Goal: Use online tool/utility

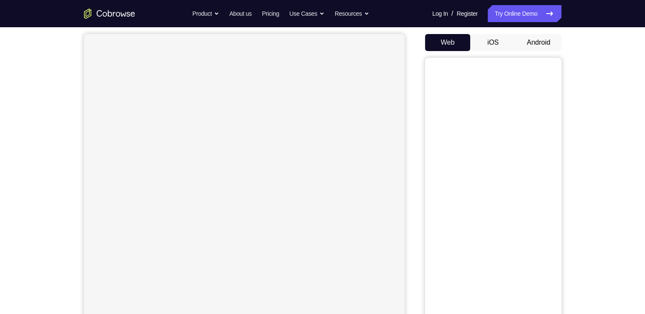
scroll to position [77, 0]
click at [534, 40] on button "Android" at bounding box center [539, 42] width 46 height 17
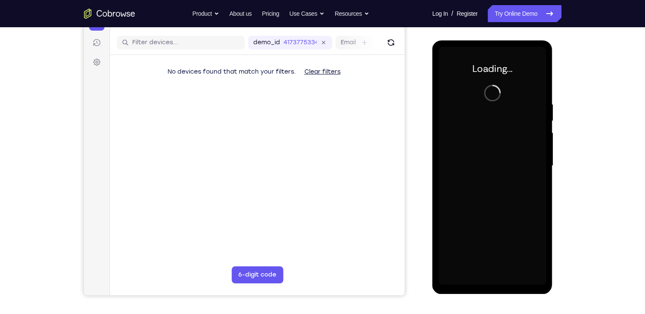
scroll to position [0, 0]
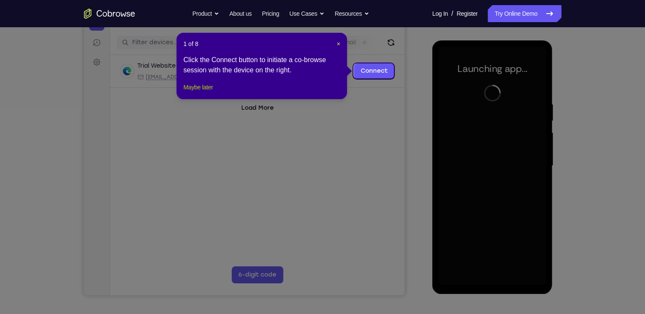
click at [199, 92] on button "Maybe later" at bounding box center [197, 87] width 29 height 10
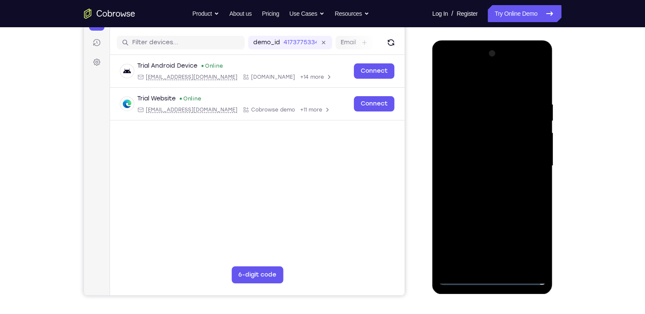
click at [491, 279] on div at bounding box center [491, 166] width 107 height 239
click at [525, 242] on div at bounding box center [491, 166] width 107 height 239
click at [463, 83] on div at bounding box center [491, 166] width 107 height 239
click at [533, 165] on div at bounding box center [491, 166] width 107 height 239
click at [484, 183] on div at bounding box center [491, 166] width 107 height 239
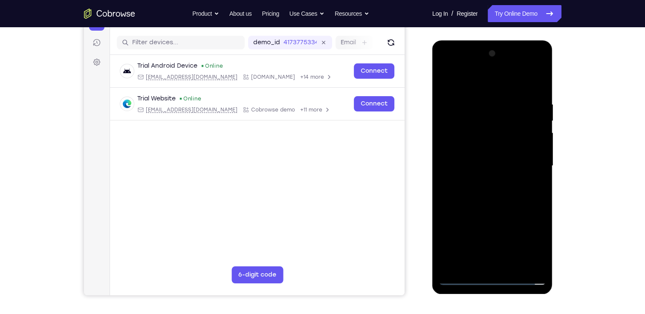
click at [470, 159] on div at bounding box center [491, 166] width 107 height 239
click at [474, 144] on div at bounding box center [491, 166] width 107 height 239
click at [466, 151] on div at bounding box center [491, 166] width 107 height 239
click at [486, 171] on div at bounding box center [491, 166] width 107 height 239
click at [492, 195] on div at bounding box center [491, 166] width 107 height 239
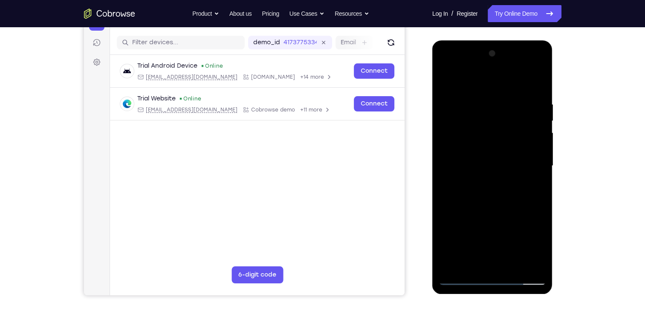
click at [493, 207] on div at bounding box center [491, 166] width 107 height 239
click at [510, 265] on div at bounding box center [491, 166] width 107 height 239
click at [490, 213] on div at bounding box center [491, 166] width 107 height 239
click at [445, 78] on div at bounding box center [491, 166] width 107 height 239
click at [477, 97] on div at bounding box center [491, 166] width 107 height 239
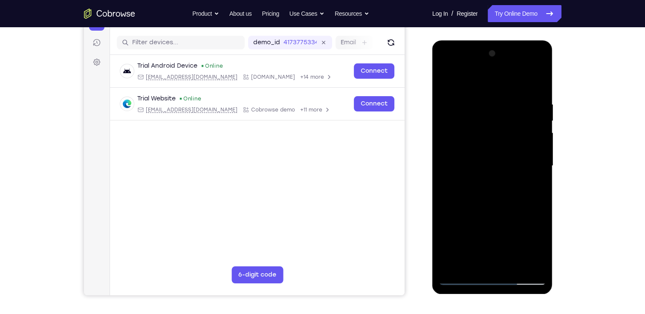
click at [522, 265] on div at bounding box center [491, 166] width 107 height 239
click at [539, 263] on div at bounding box center [491, 166] width 107 height 239
click at [450, 150] on div at bounding box center [491, 166] width 107 height 239
click at [501, 265] on div at bounding box center [491, 166] width 107 height 239
click at [535, 86] on div at bounding box center [491, 166] width 107 height 239
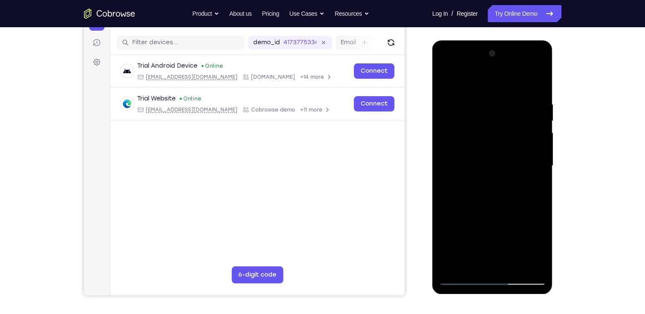
click at [534, 81] on div at bounding box center [491, 166] width 107 height 239
click at [510, 268] on div at bounding box center [491, 166] width 107 height 239
click at [474, 254] on div at bounding box center [491, 166] width 107 height 239
click at [533, 188] on div at bounding box center [491, 166] width 107 height 239
click at [448, 84] on div at bounding box center [491, 166] width 107 height 239
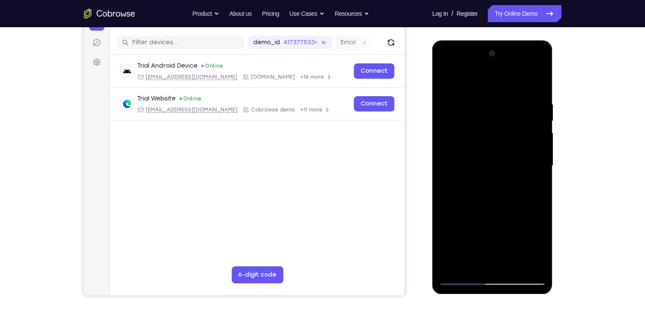
drag, startPoint x: 491, startPoint y: 178, endPoint x: 491, endPoint y: 138, distance: 39.6
click at [491, 138] on div at bounding box center [491, 166] width 107 height 239
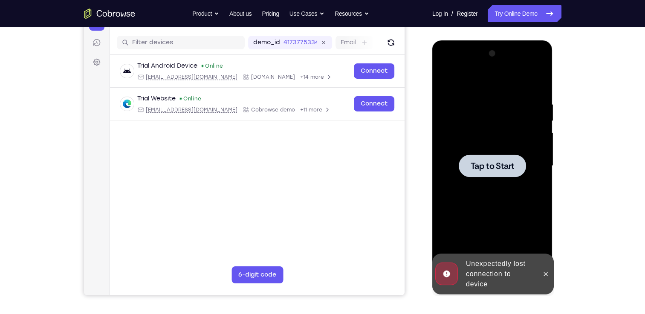
drag, startPoint x: 461, startPoint y: 164, endPoint x: 464, endPoint y: 204, distance: 39.3
click at [464, 204] on div "Tap to Start" at bounding box center [491, 166] width 107 height 239
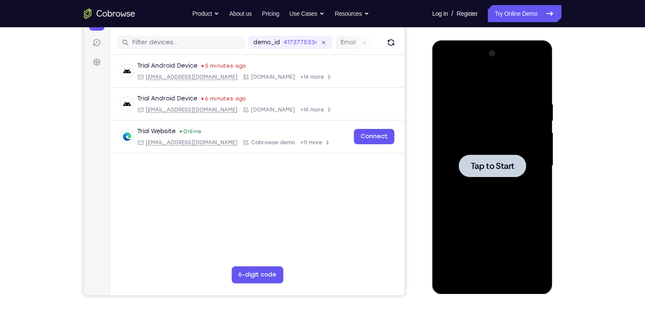
click at [436, 146] on div "Tap to Start" at bounding box center [492, 167] width 121 height 254
click at [474, 151] on div at bounding box center [491, 166] width 107 height 239
drag, startPoint x: 729, startPoint y: 144, endPoint x: 469, endPoint y: 183, distance: 263.7
click at [469, 183] on div at bounding box center [491, 166] width 107 height 239
